Goal: Task Accomplishment & Management: Use online tool/utility

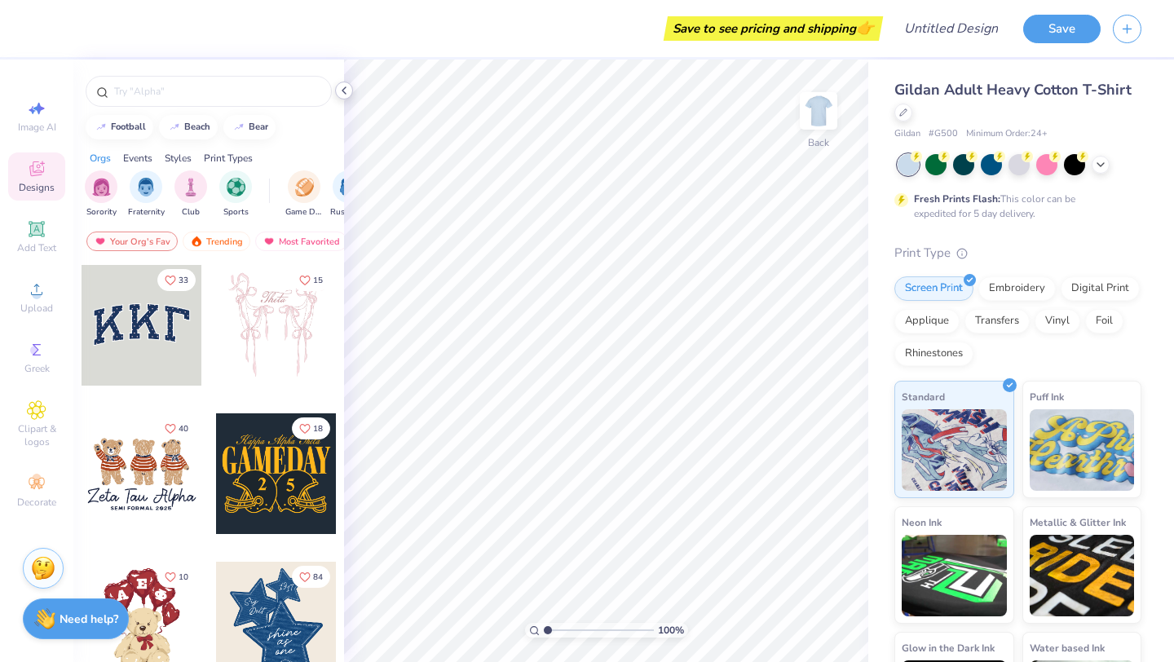
click at [346, 90] on icon at bounding box center [343, 90] width 13 height 13
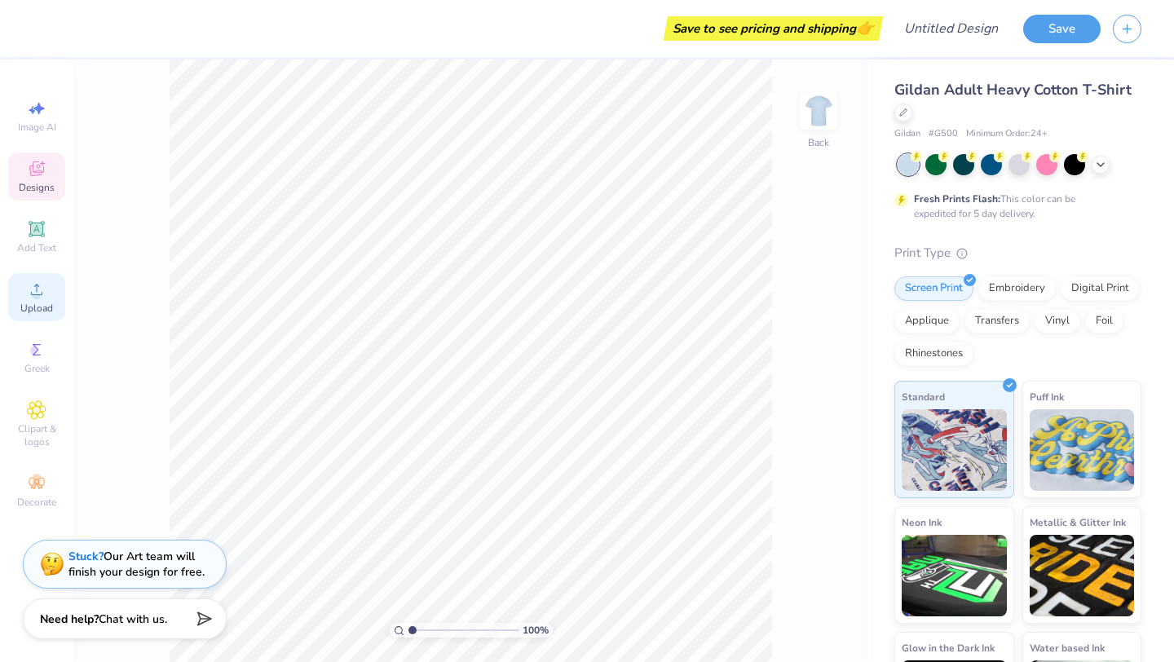
click at [33, 289] on icon at bounding box center [37, 290] width 20 height 20
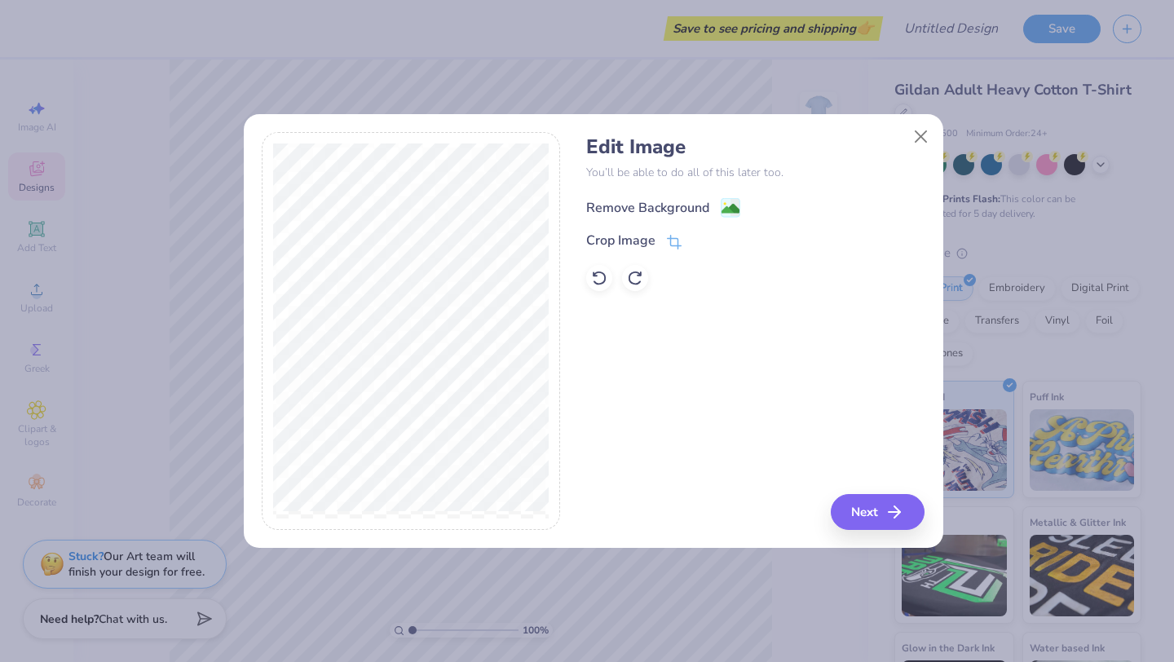
click at [717, 206] on div "Remove Background" at bounding box center [663, 207] width 154 height 20
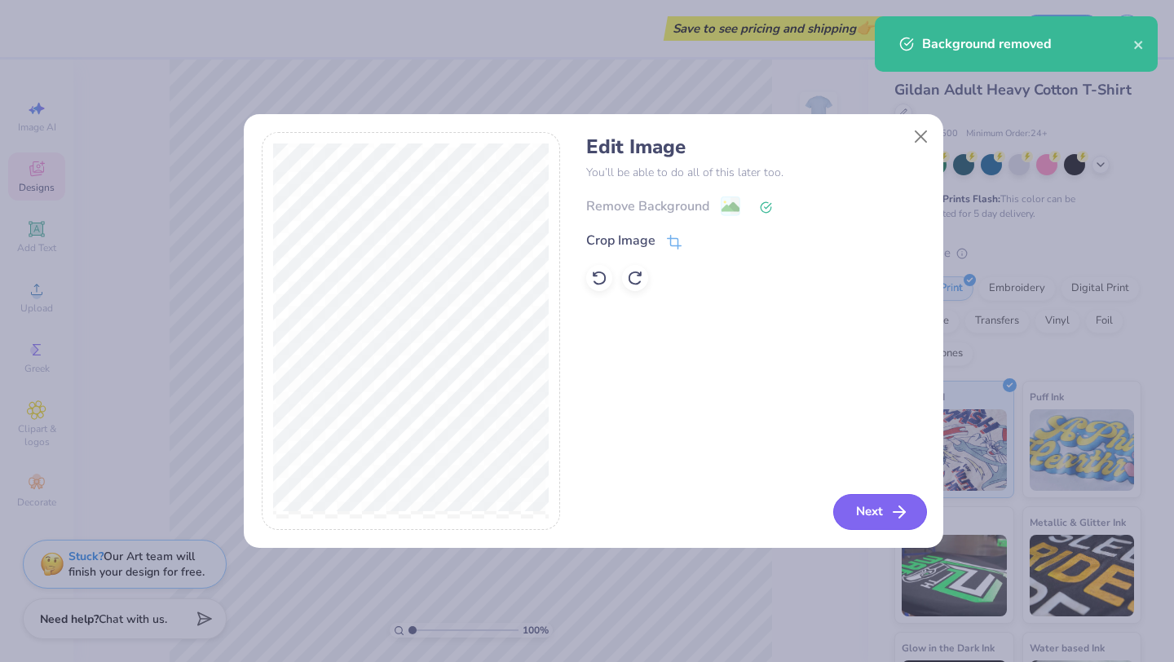
click at [890, 509] on icon "button" at bounding box center [899, 512] width 20 height 20
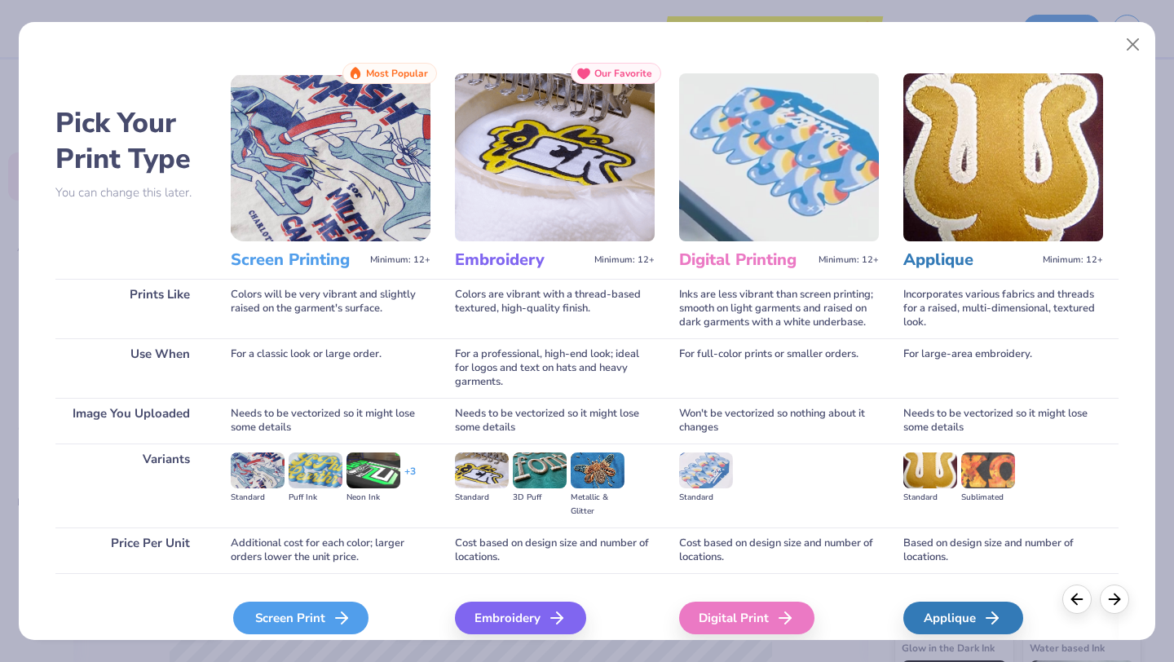
click at [306, 606] on div "Screen Print" at bounding box center [300, 618] width 135 height 33
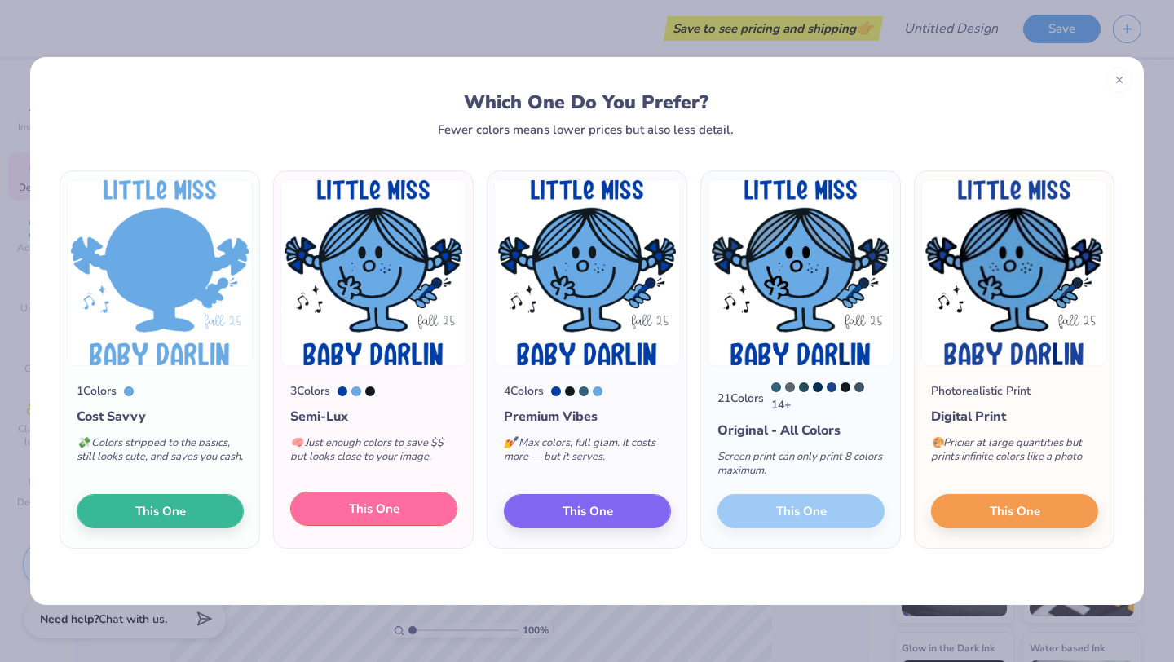
click at [345, 509] on button "This One" at bounding box center [373, 509] width 167 height 34
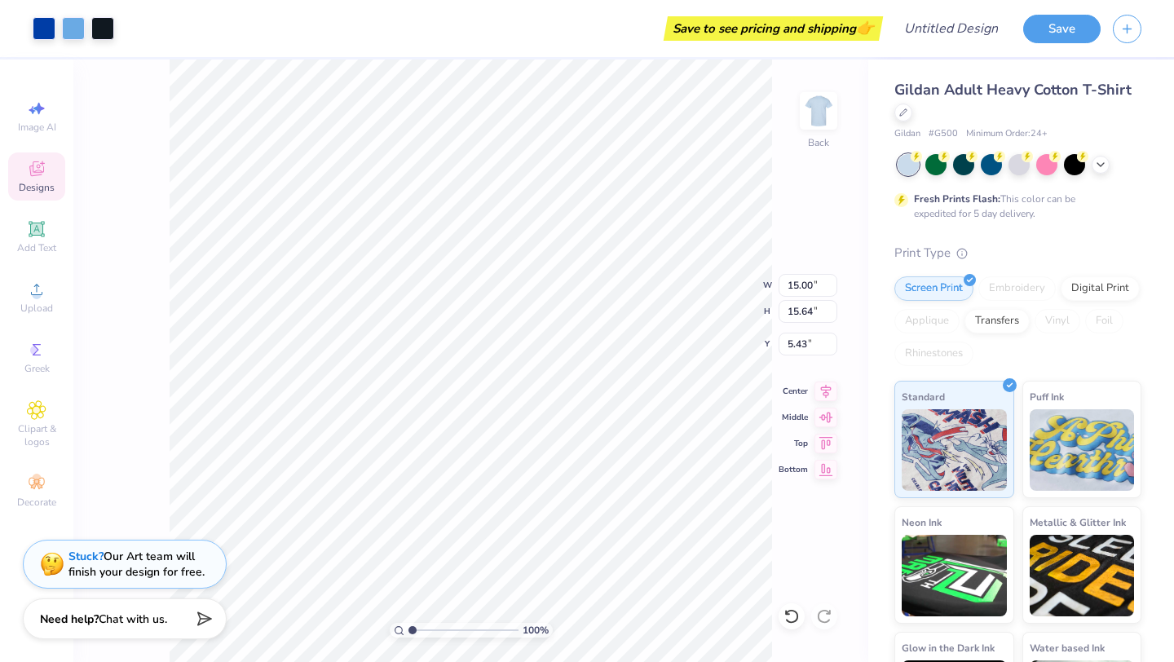
type input "9.59"
type input "10.01"
type input "3.24"
type input "7.49"
type input "7.81"
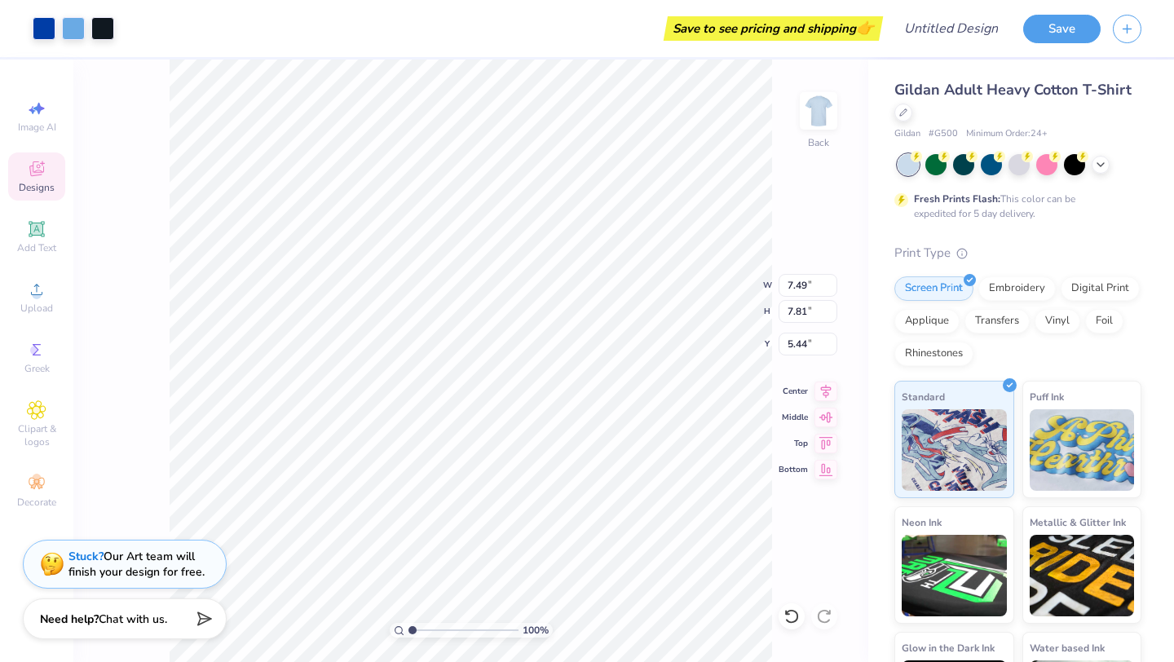
type input "3.34"
type input "6.64"
type input "6.92"
type input "4.23"
type input "6.86"
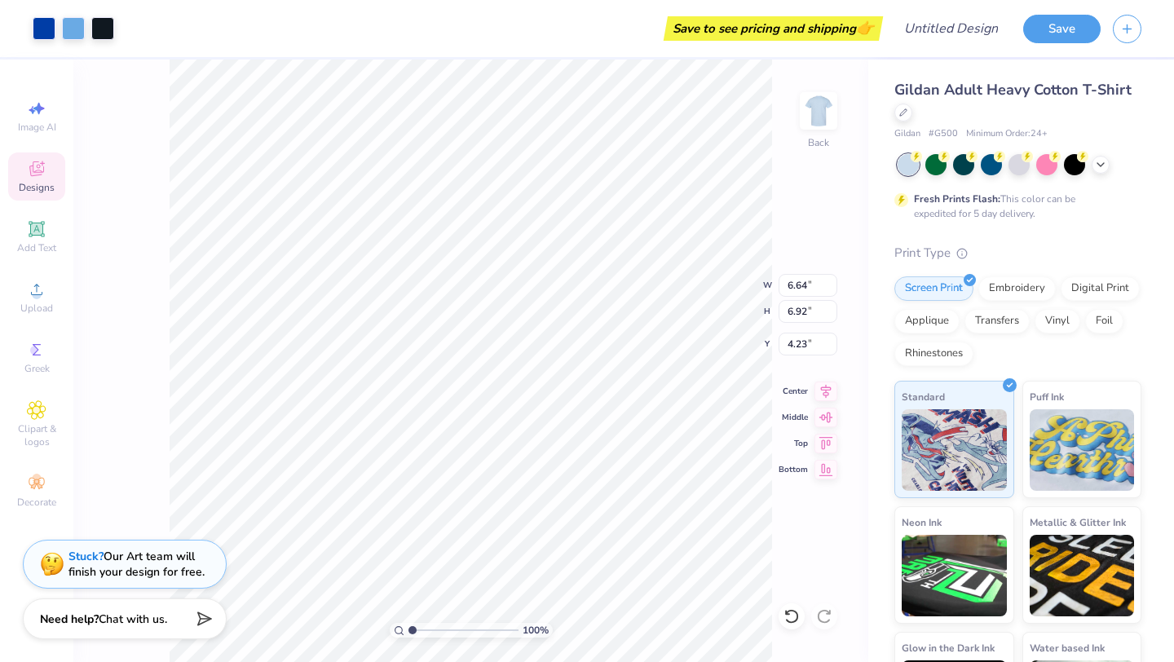
type input "7.16"
type input "3.63"
type input "7.49"
type input "7.81"
type input "3.51"
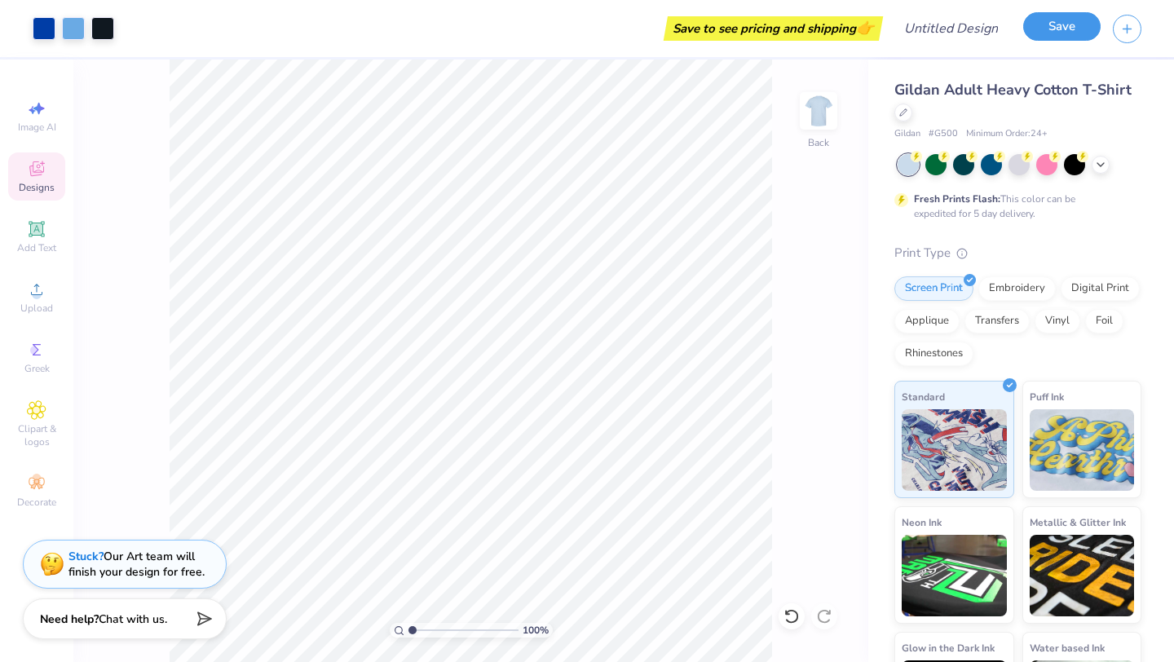
click at [1057, 33] on button "Save" at bounding box center [1061, 26] width 77 height 29
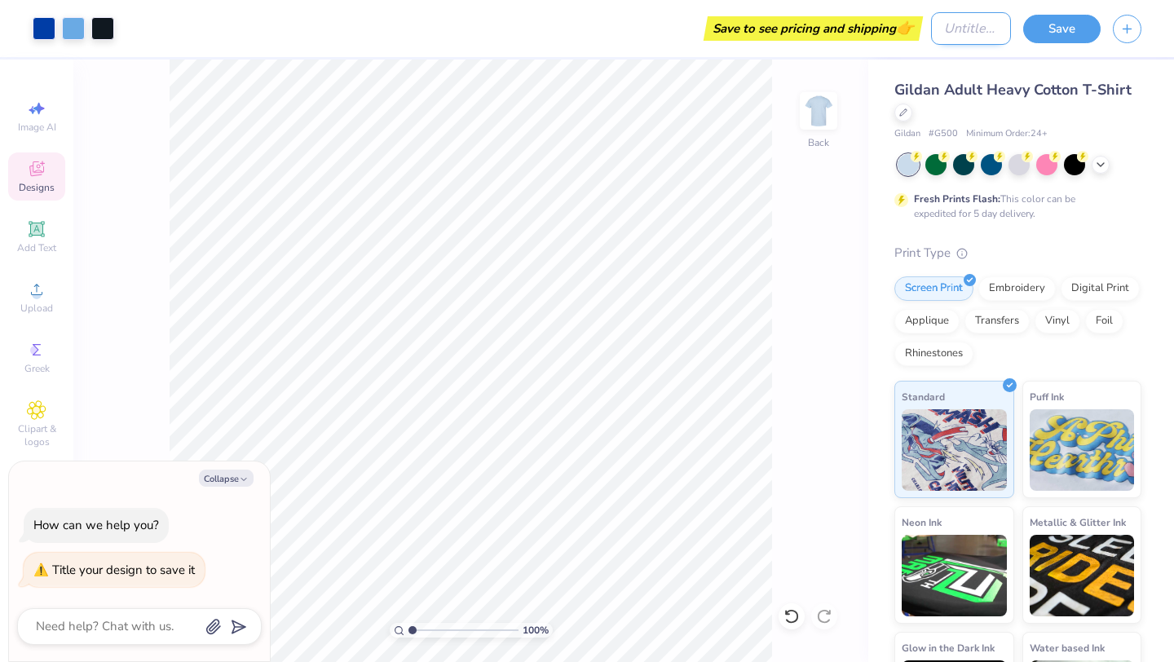
type textarea "x"
click at [935, 30] on input "Design Title" at bounding box center [971, 28] width 80 height 33
type input "a"
type textarea "x"
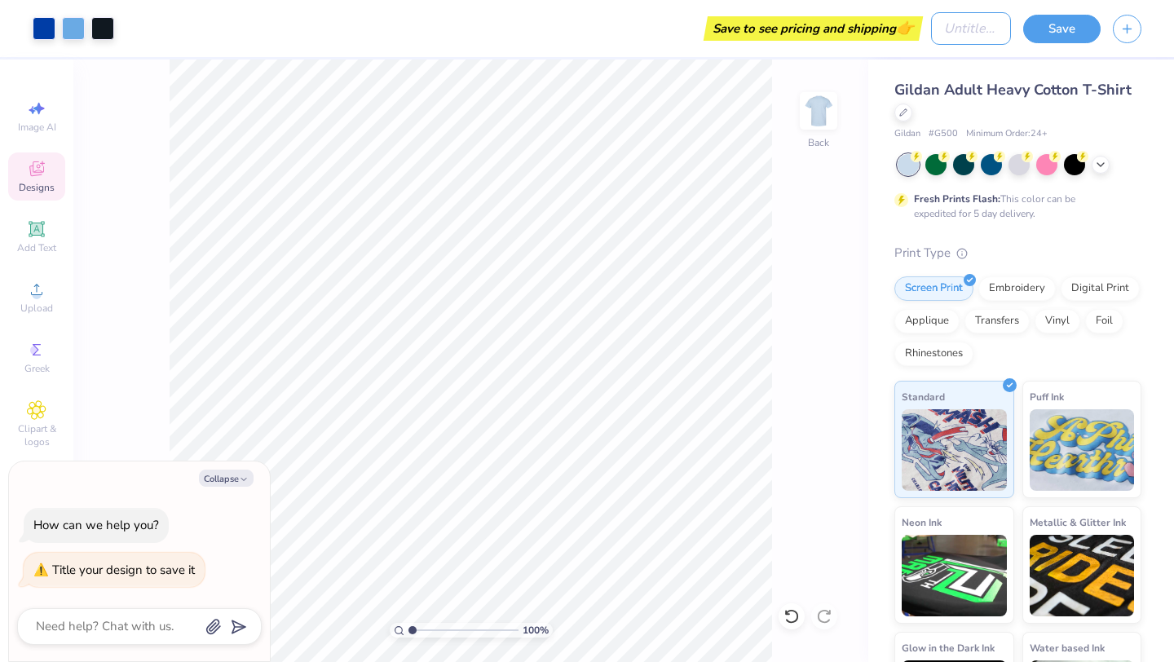
type input "B"
type textarea "x"
type input "Ba"
type textarea "x"
type input "Bab"
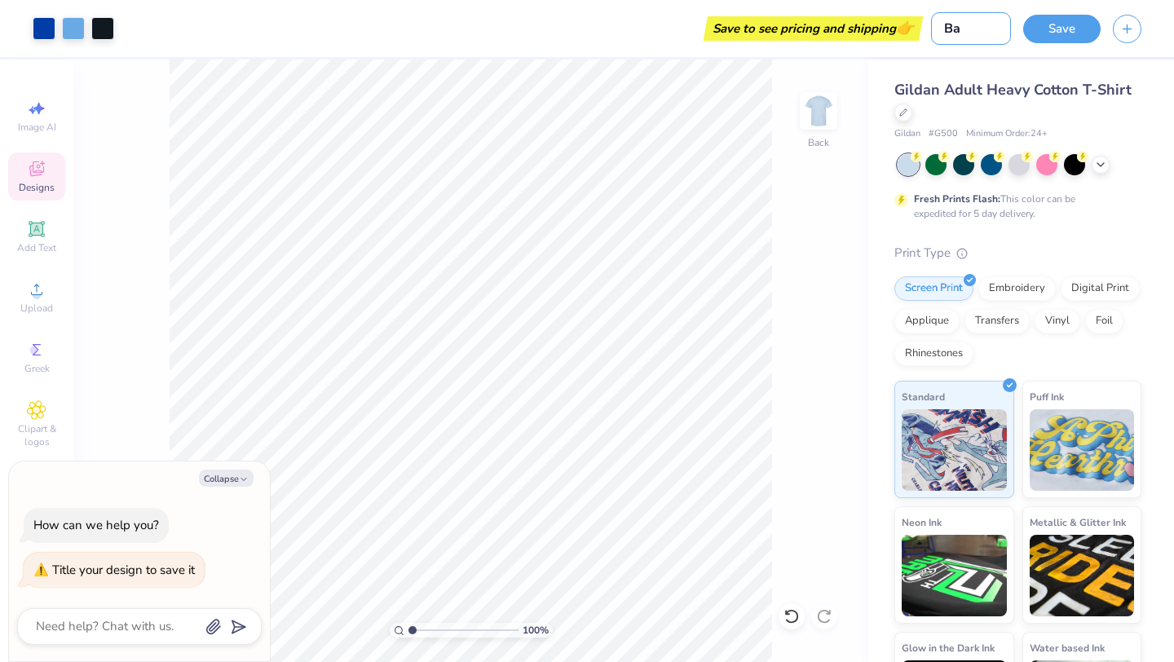
type textarea "x"
type input "Baby"
type textarea "x"
type input "Baby"
type textarea "x"
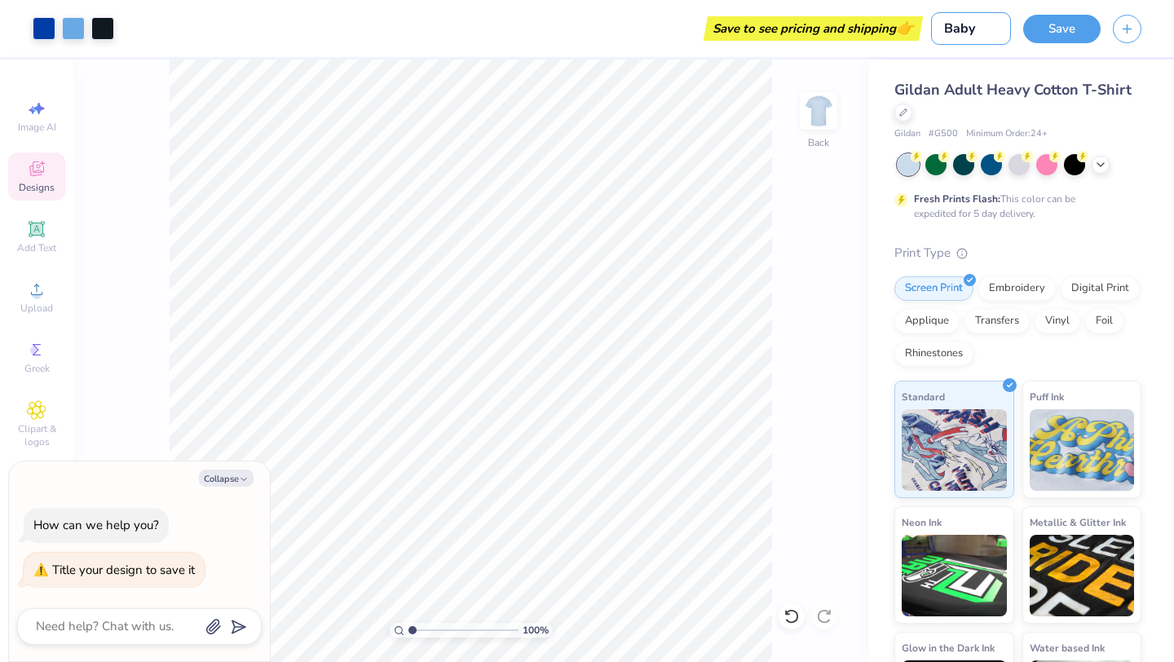
type input "Baby l"
type textarea "x"
type input "Baby li"
type textarea "x"
type input "Baby lit"
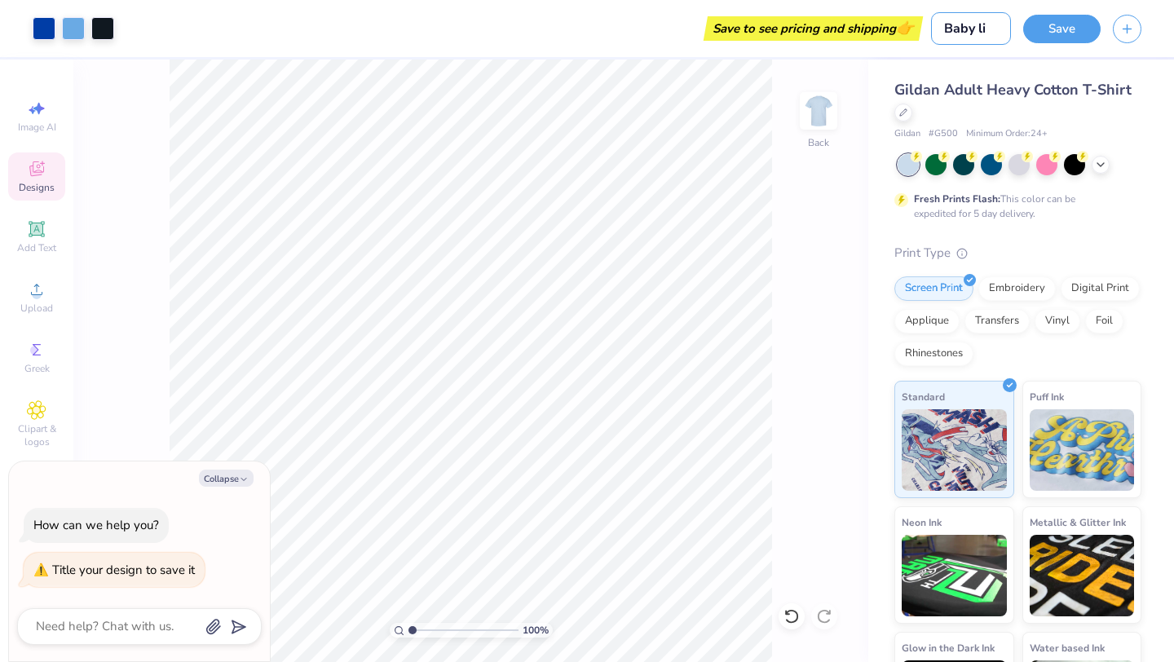
type textarea "x"
type input "Baby litt"
type textarea "x"
type input "Baby littl"
type textarea "x"
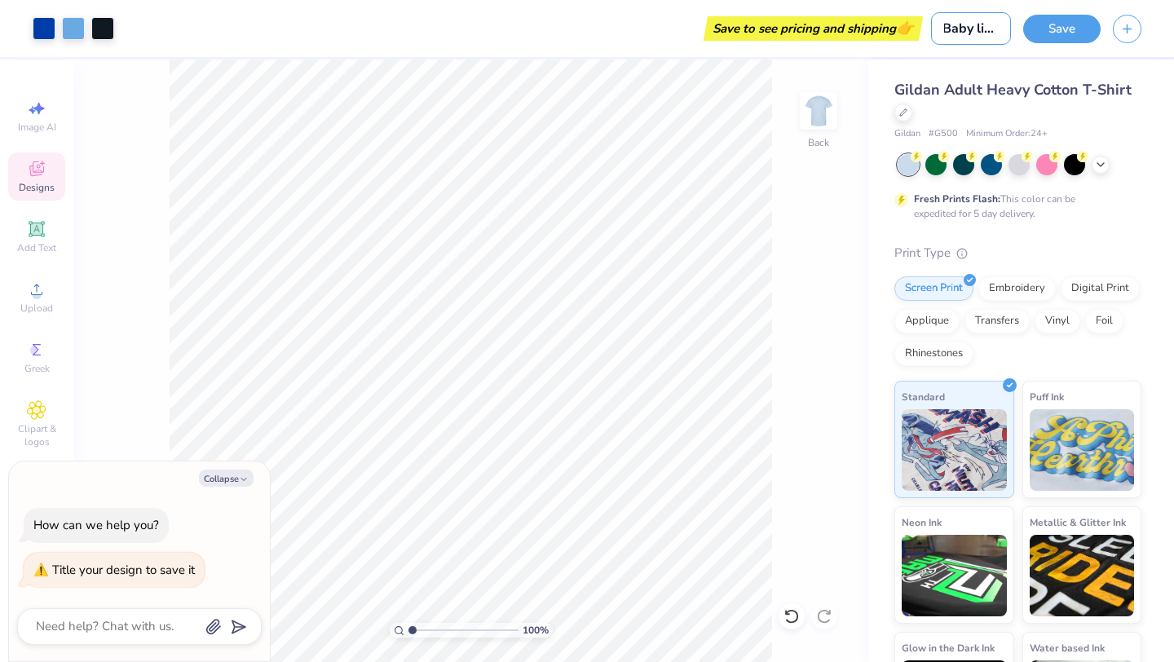
type input "Baby little"
type textarea "x"
type input "L"
type textarea "x"
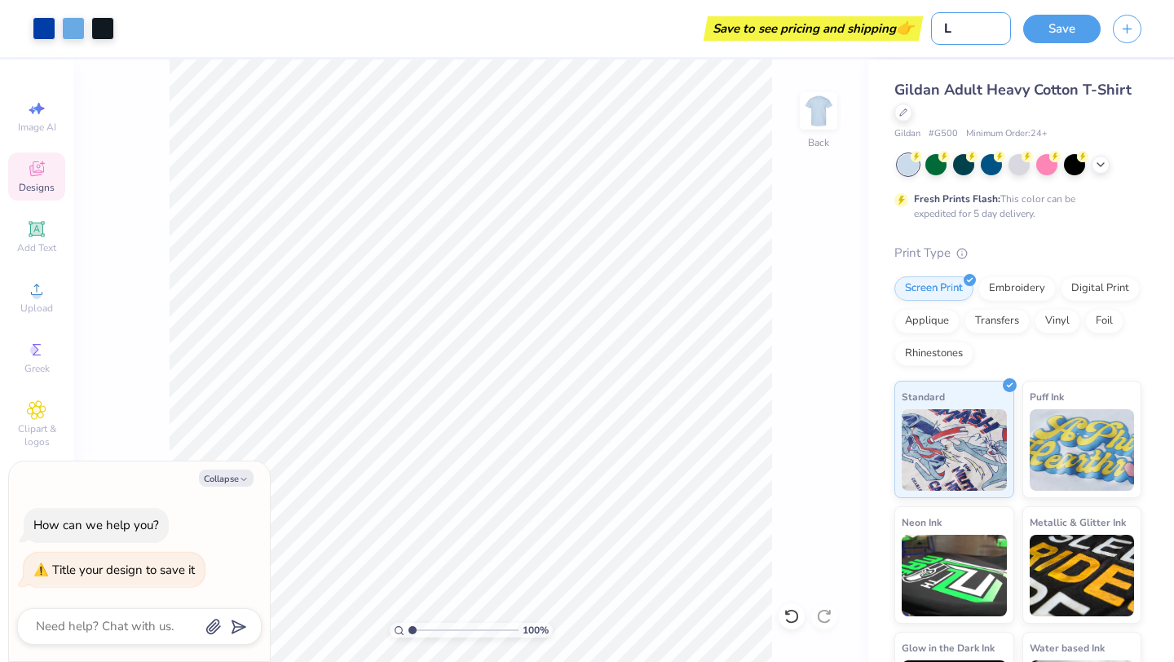
scroll to position [0, 0]
type input "Li"
type textarea "x"
type input "Lit"
type textarea "x"
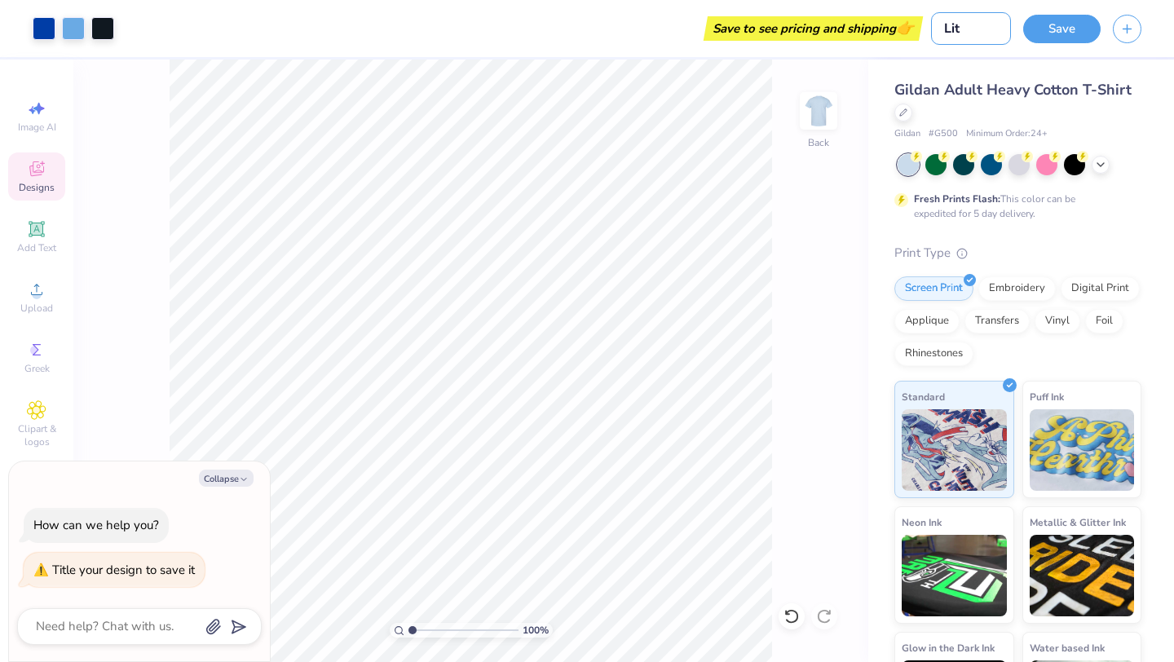
type input "Litt"
type textarea "x"
type input "Littl"
type textarea "x"
type input "Little"
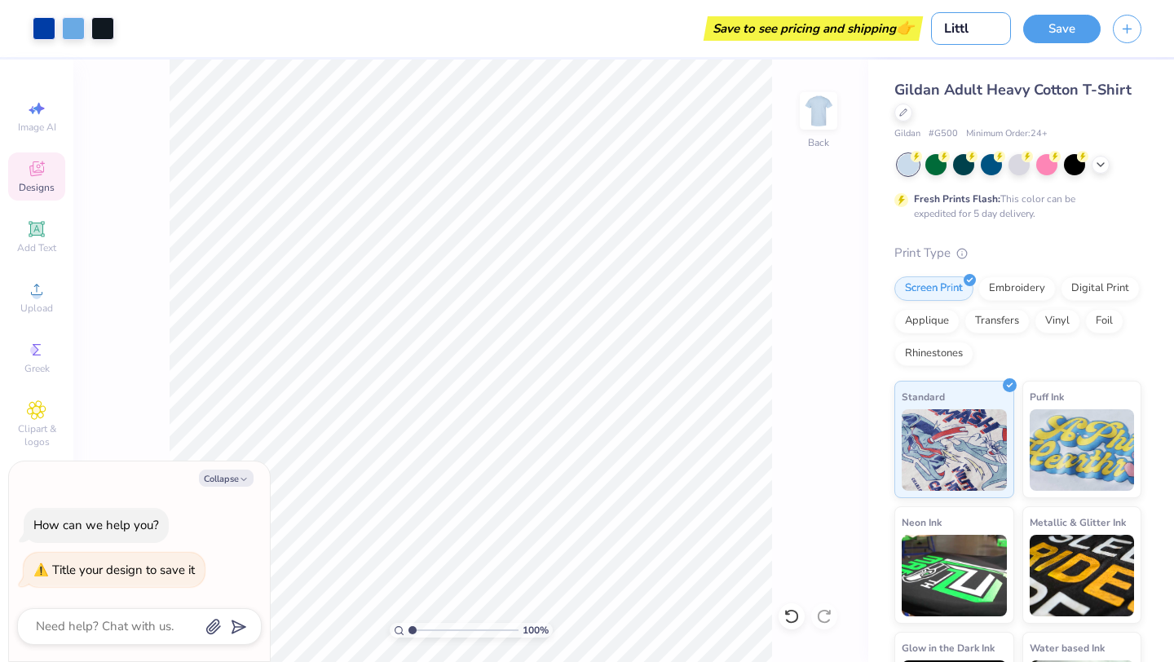
type textarea "x"
type input "Little"
type textarea "x"
type input "Little M"
type textarea "x"
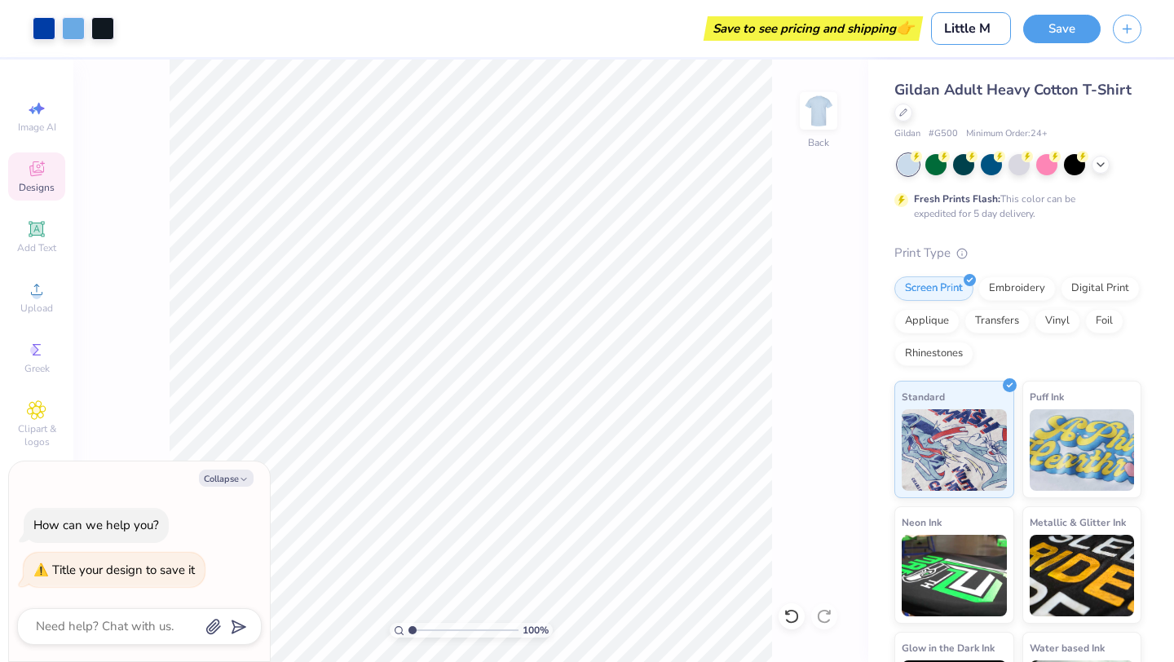
type input "Little Mi"
type textarea "x"
type input "Little Mis"
type textarea "x"
type input "Little Miss"
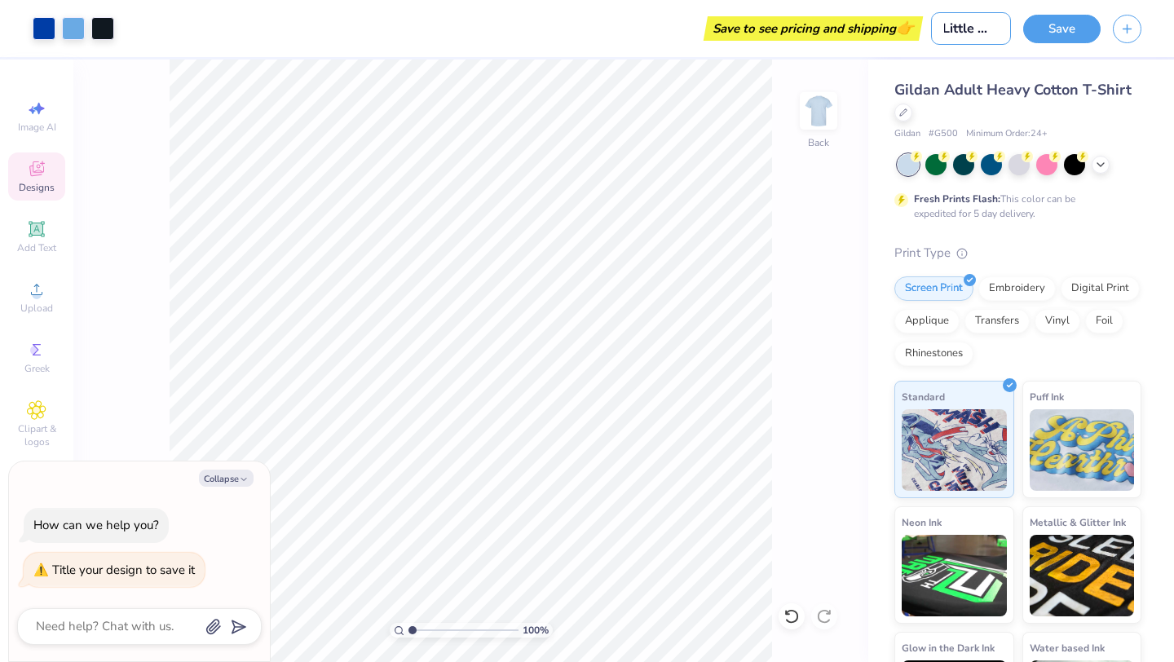
type textarea "x"
type input "Little Miss"
type textarea "x"
type input "Little Miss V"
type textarea "x"
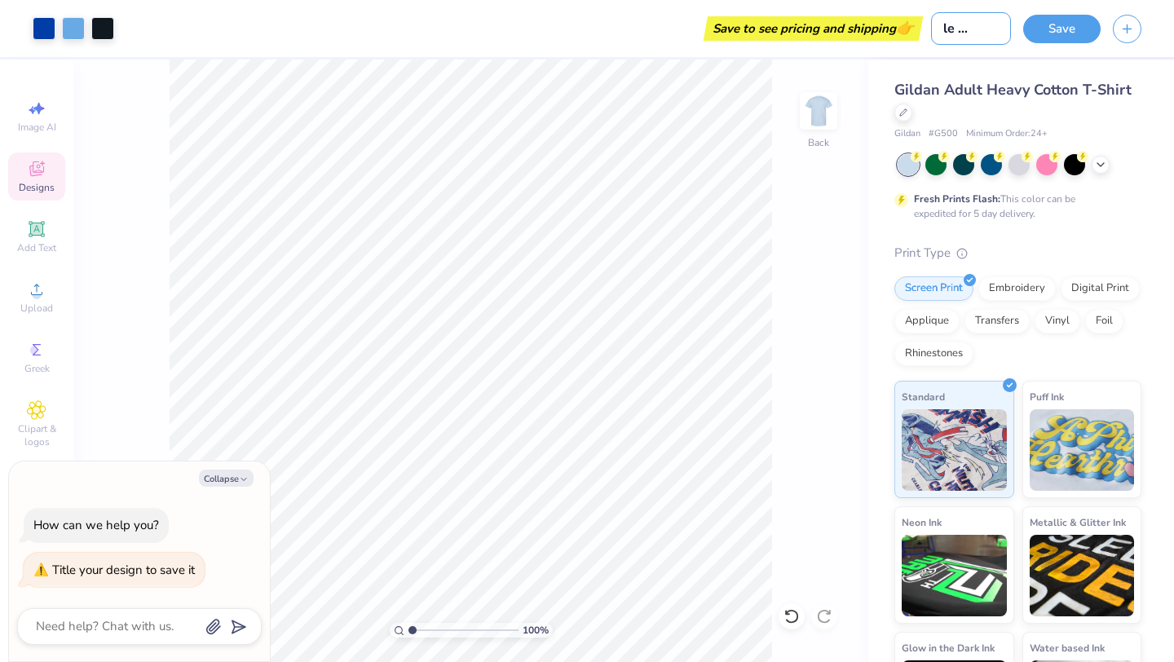
type input "Little Miss"
type textarea "x"
type input "Little Miss B"
type textarea "x"
type input "Little Miss Ba"
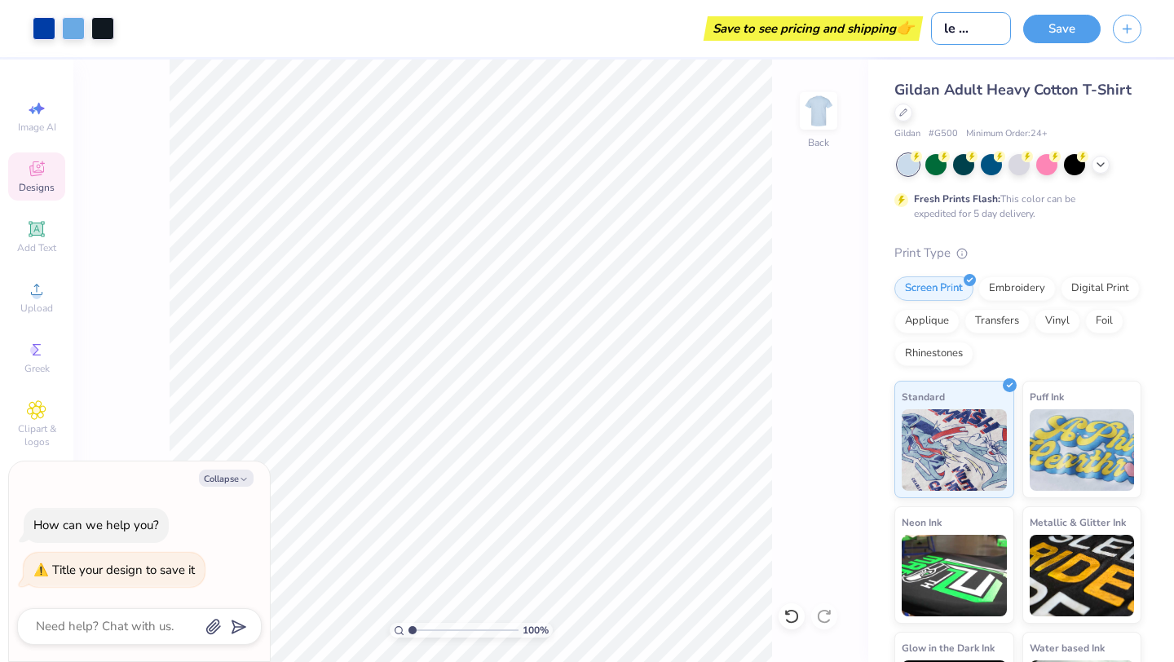
type textarea "x"
type input "Little Miss Bab"
type textarea "x"
type input "Little Miss Baby"
type textarea "x"
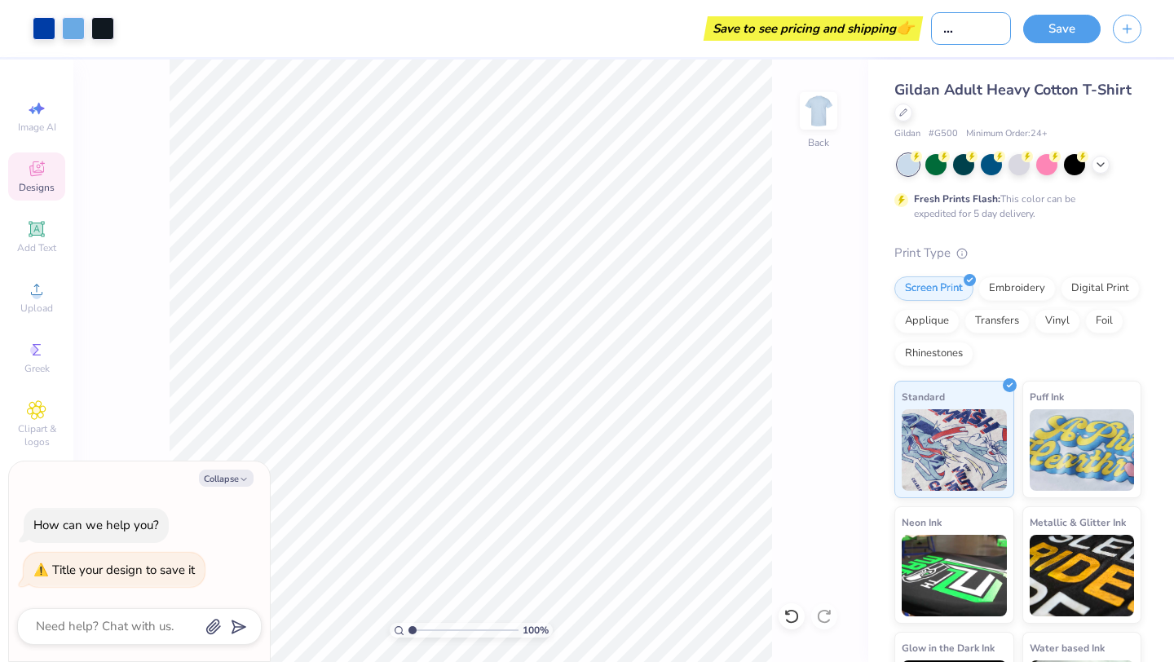
scroll to position [0, 42]
type input "Little Miss Baby"
click at [1069, 24] on button "Save" at bounding box center [1061, 26] width 77 height 29
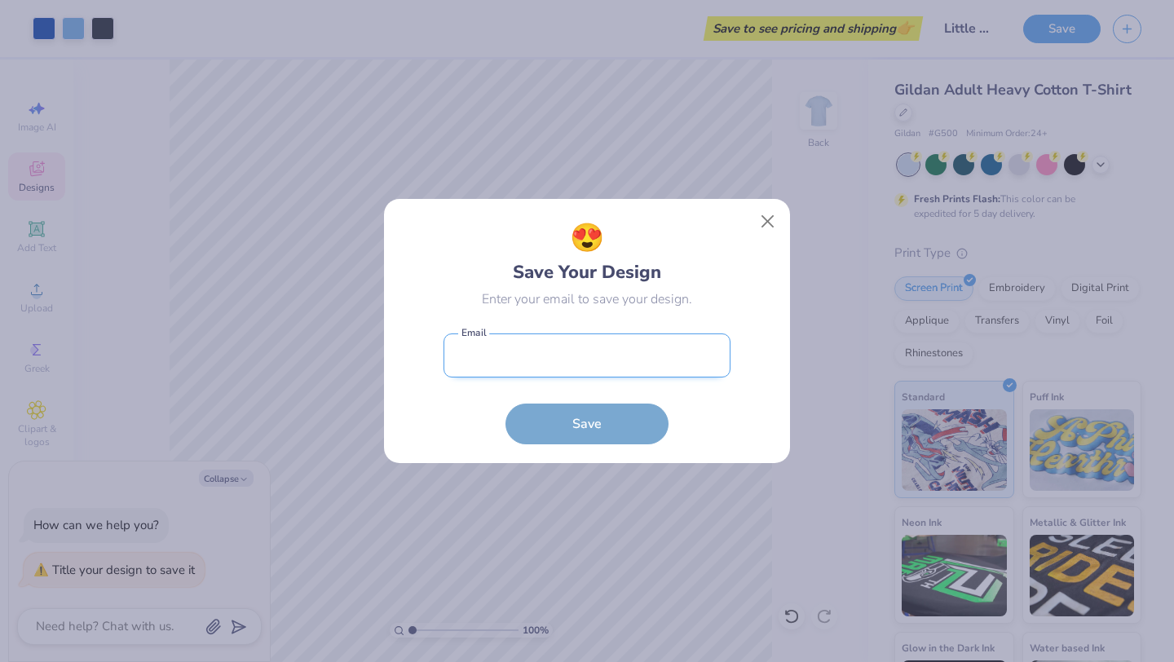
click at [570, 350] on input "email" at bounding box center [586, 355] width 287 height 45
type input "[EMAIL_ADDRESS][DOMAIN_NAME]"
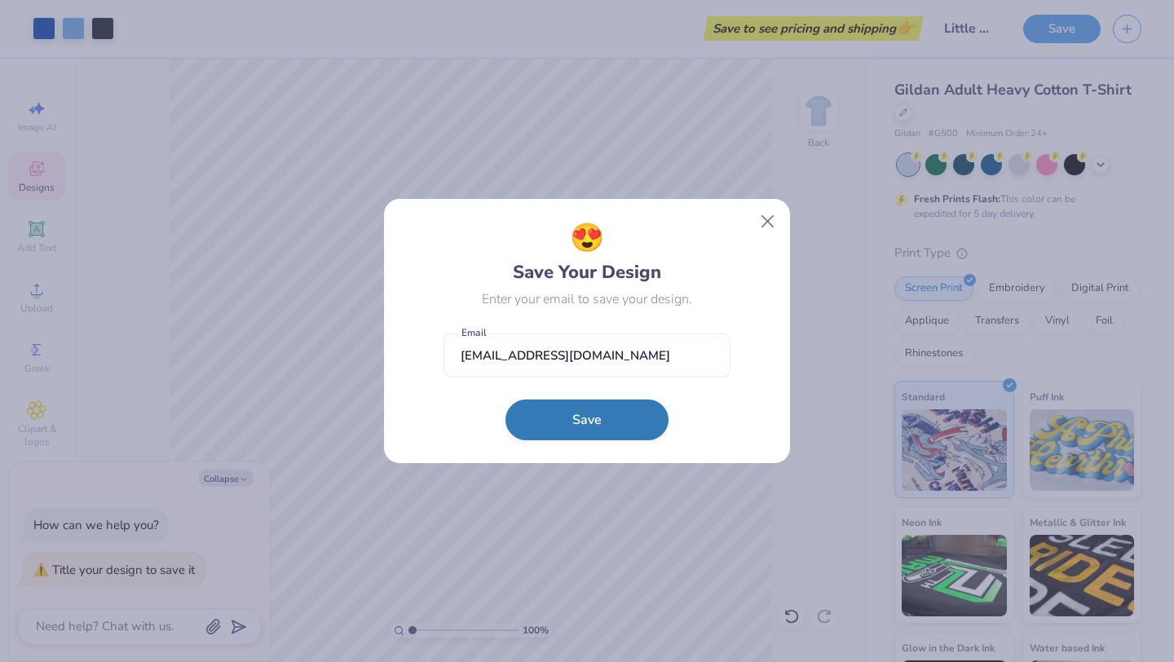
click at [592, 424] on button "Save" at bounding box center [586, 419] width 163 height 41
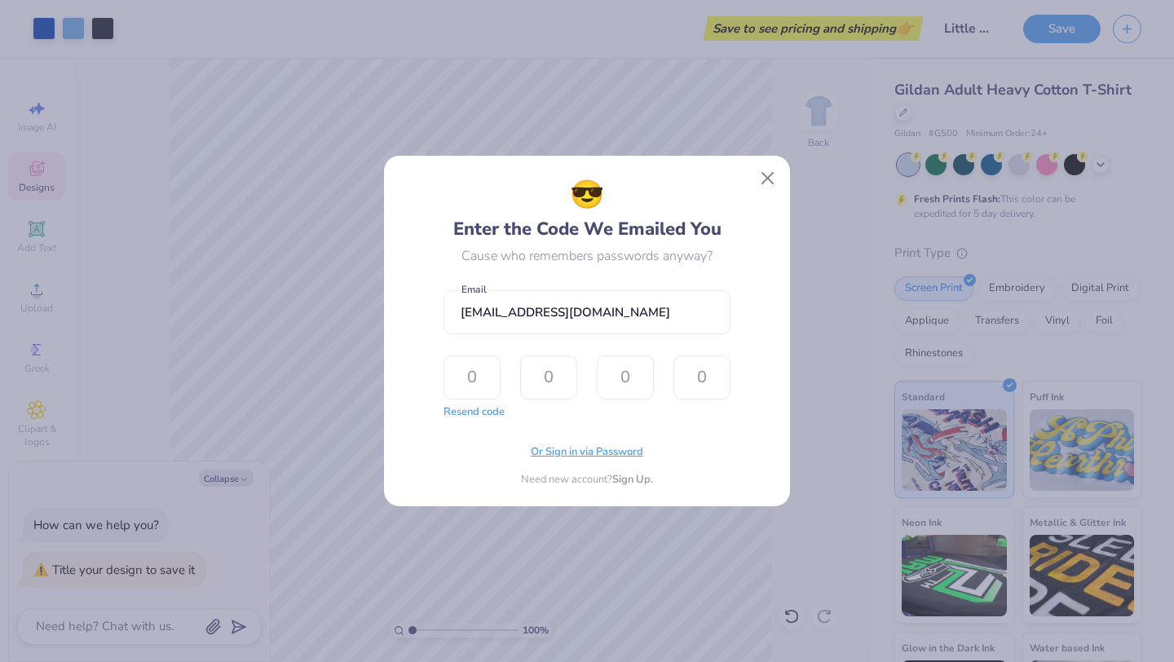
click at [581, 455] on span "Or Sign in via Password" at bounding box center [587, 452] width 112 height 16
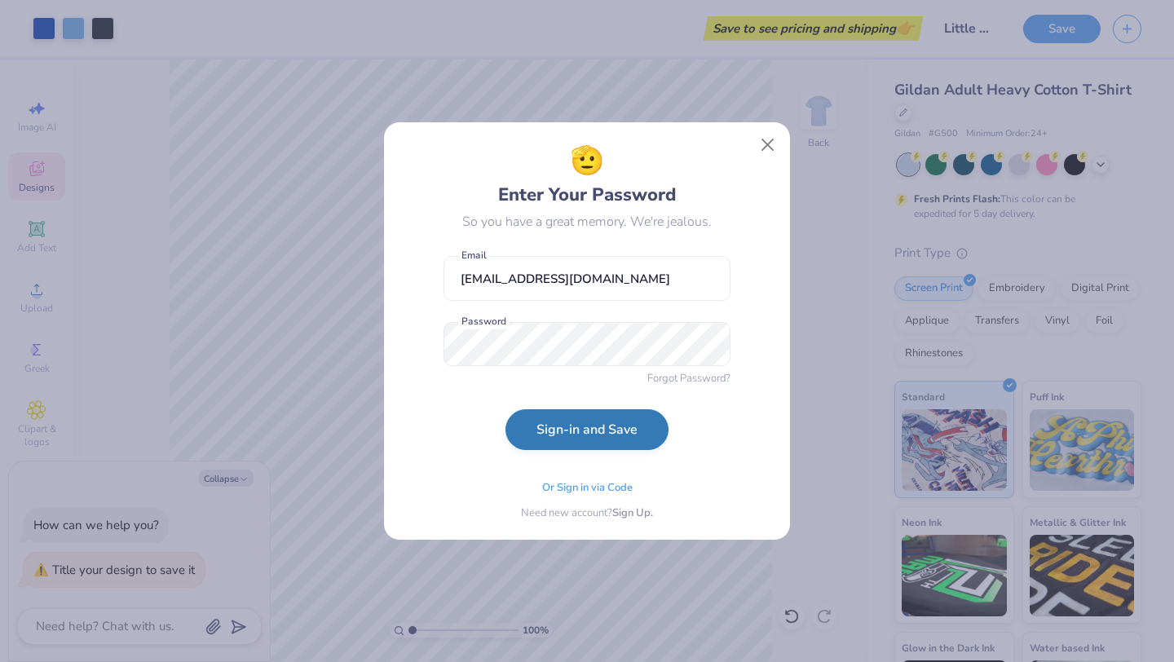
click at [623, 434] on button "Sign-in and Save" at bounding box center [586, 429] width 163 height 41
click at [769, 141] on button "Close" at bounding box center [767, 145] width 31 height 31
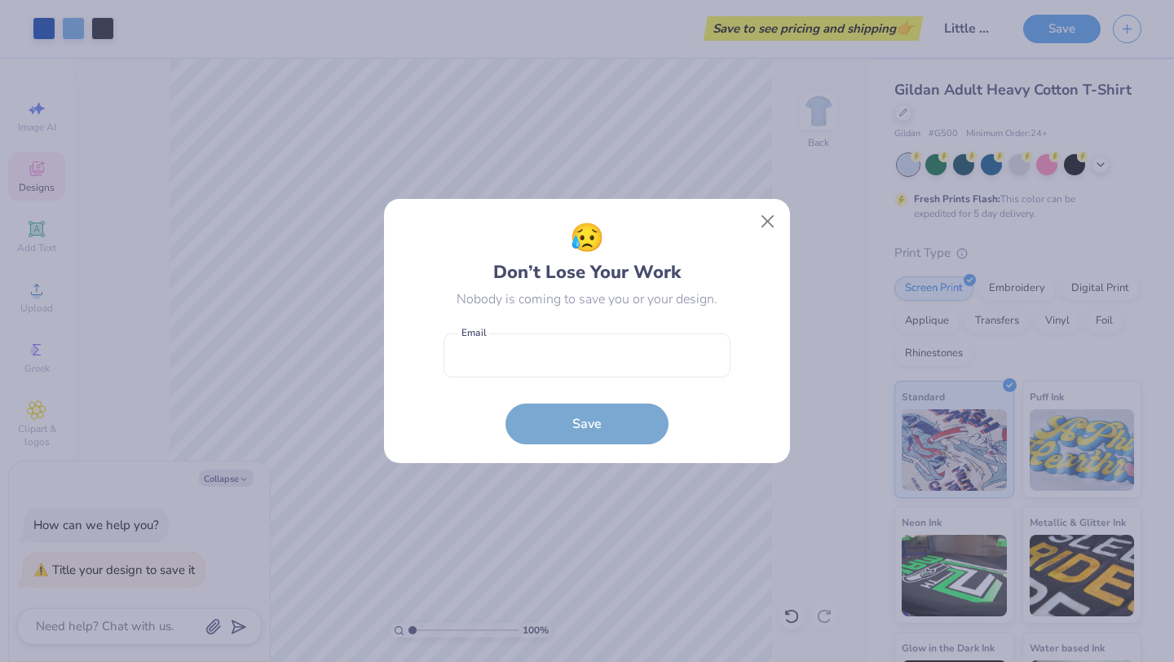
type textarea "x"
